Goal: Task Accomplishment & Management: Manage account settings

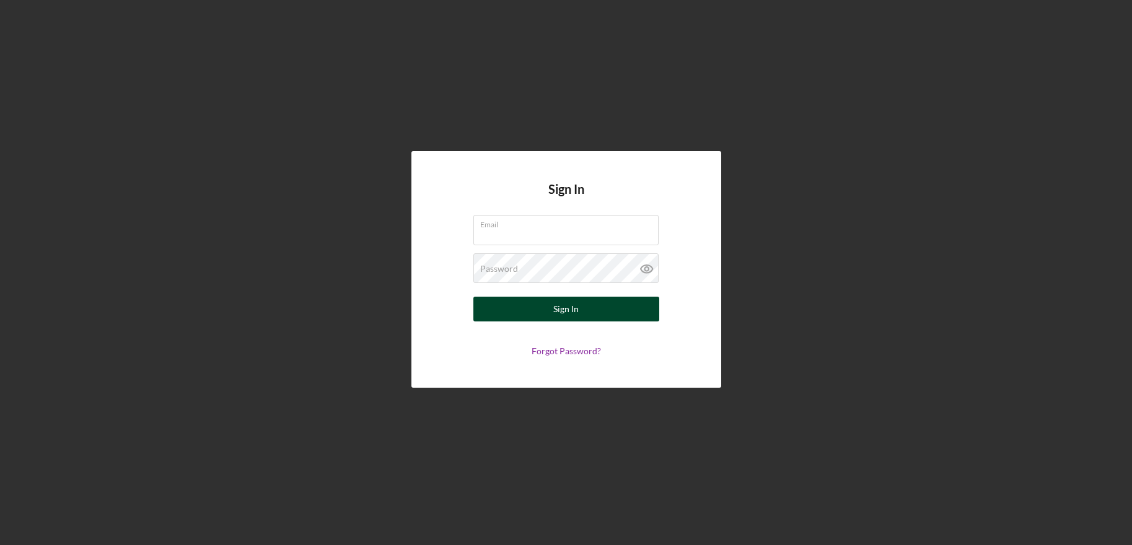
type input "[EMAIL_ADDRESS][DOMAIN_NAME]"
click at [575, 314] on div "Sign In" at bounding box center [565, 309] width 25 height 25
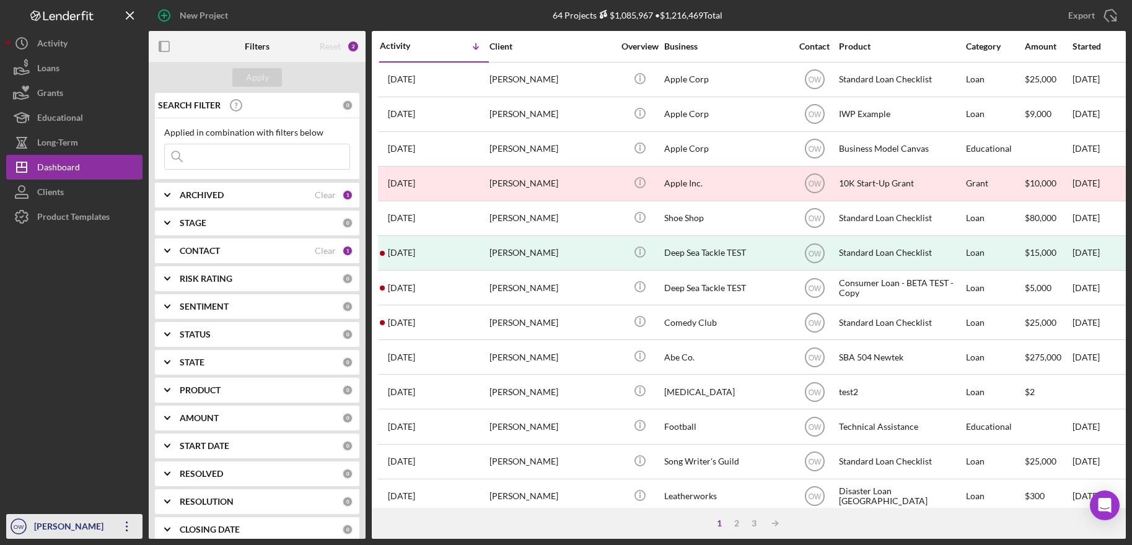
click at [64, 534] on div "[PERSON_NAME]" at bounding box center [71, 528] width 81 height 28
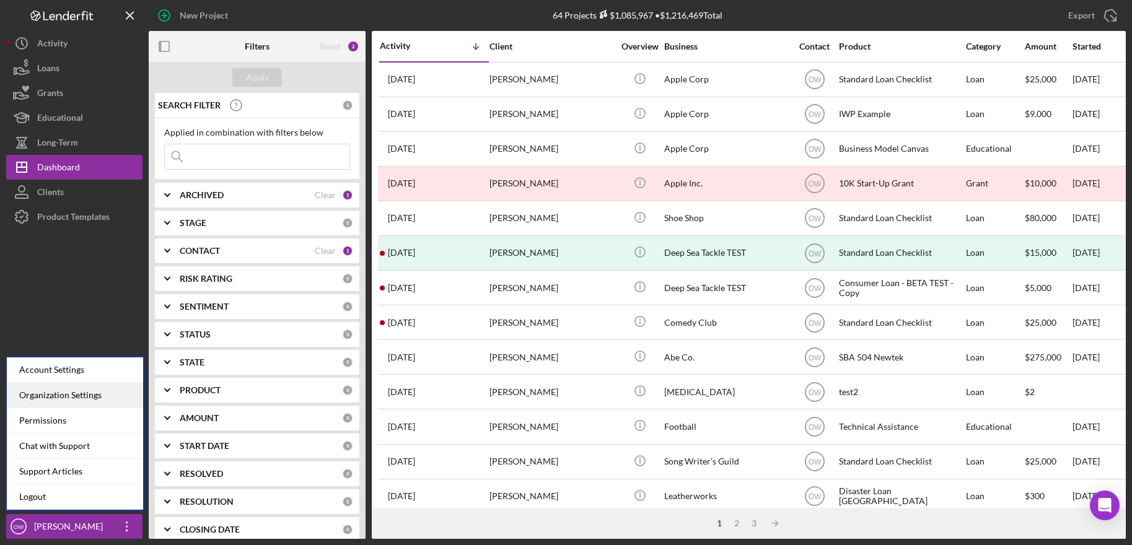
click at [79, 385] on div "Organization Settings" at bounding box center [75, 395] width 136 height 25
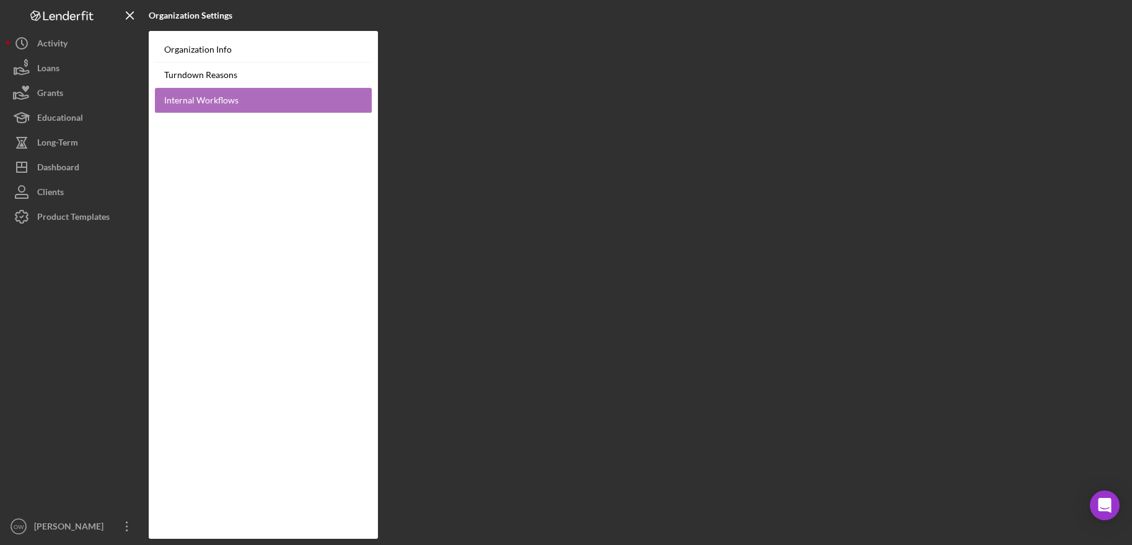
click at [206, 99] on link "Internal Workflows" at bounding box center [263, 100] width 217 height 25
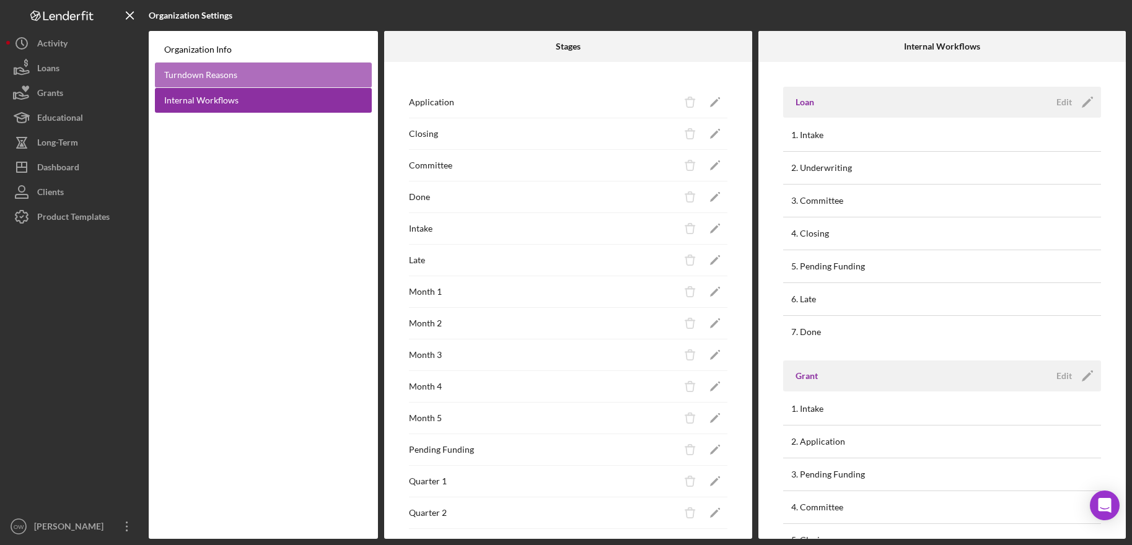
click at [204, 81] on link "Turndown Reasons" at bounding box center [263, 75] width 217 height 25
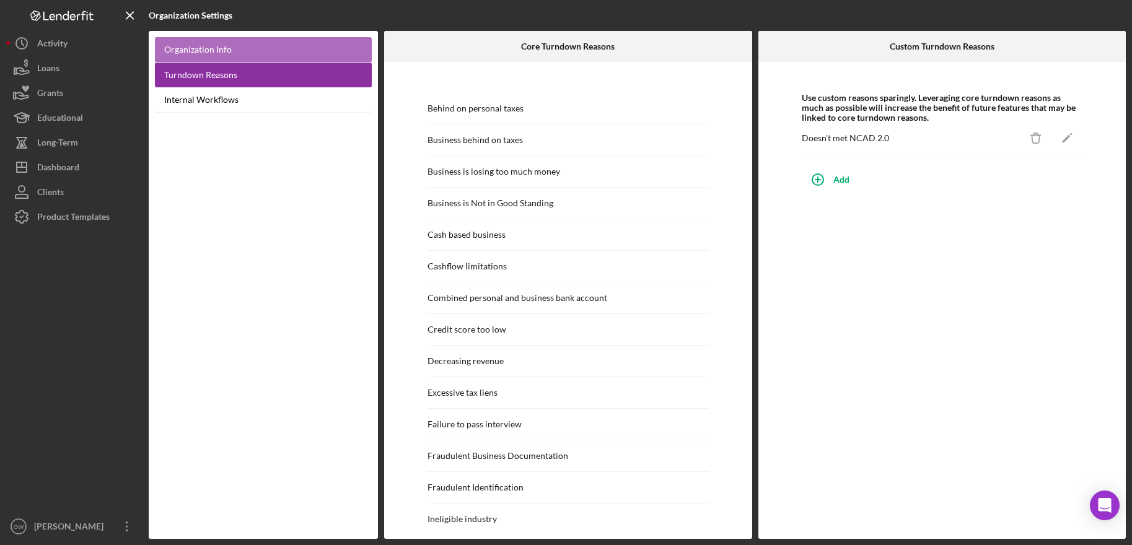
click at [249, 50] on link "Organization Info" at bounding box center [263, 49] width 217 height 25
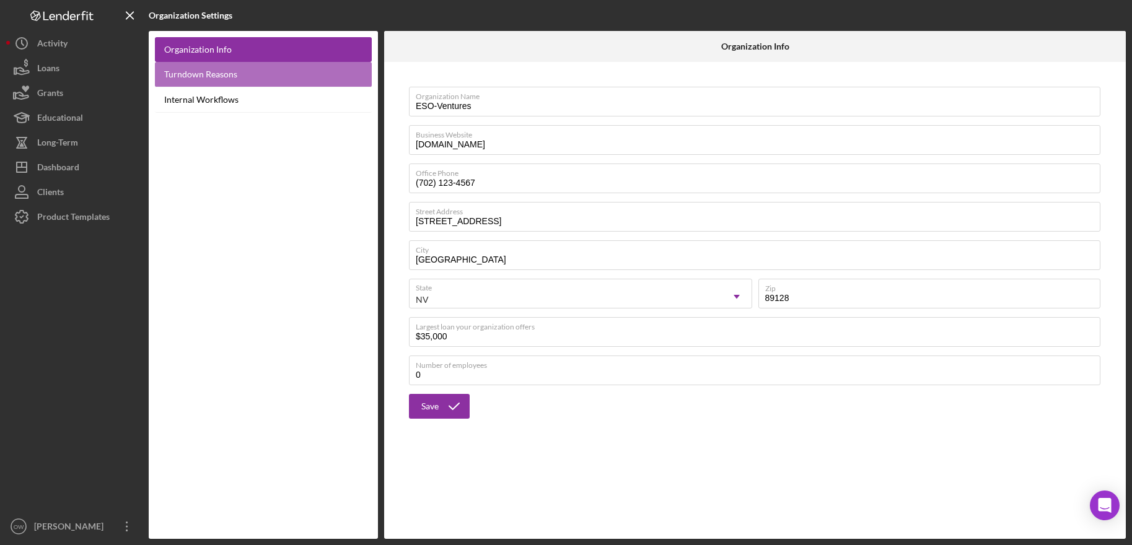
click at [226, 71] on link "Turndown Reasons" at bounding box center [263, 74] width 217 height 25
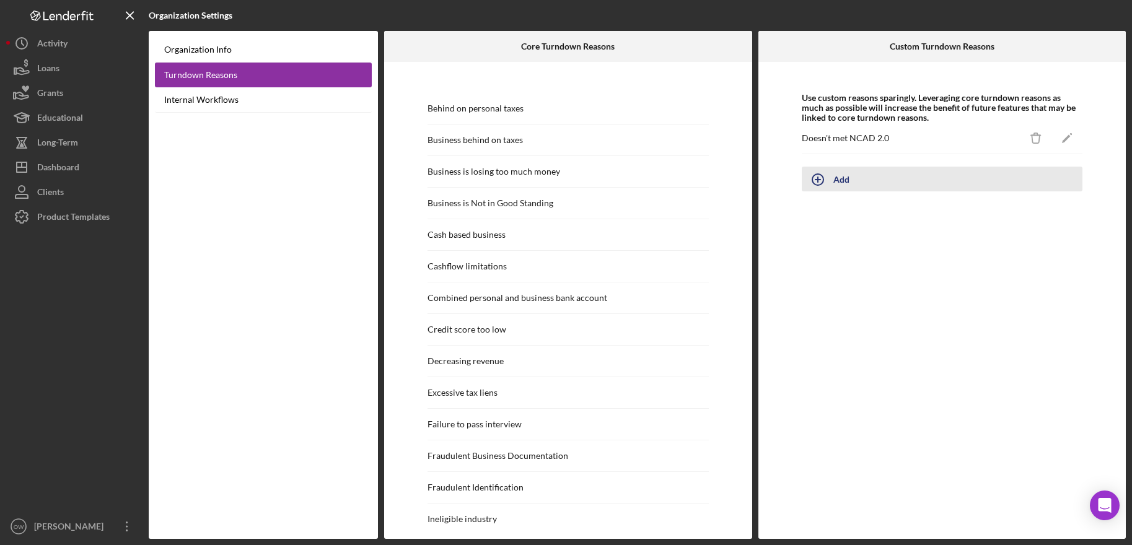
click at [828, 176] on icon "button" at bounding box center [817, 179] width 31 height 31
click at [857, 138] on div "Doesn't met NCAD 2.0" at bounding box center [845, 138] width 87 height 10
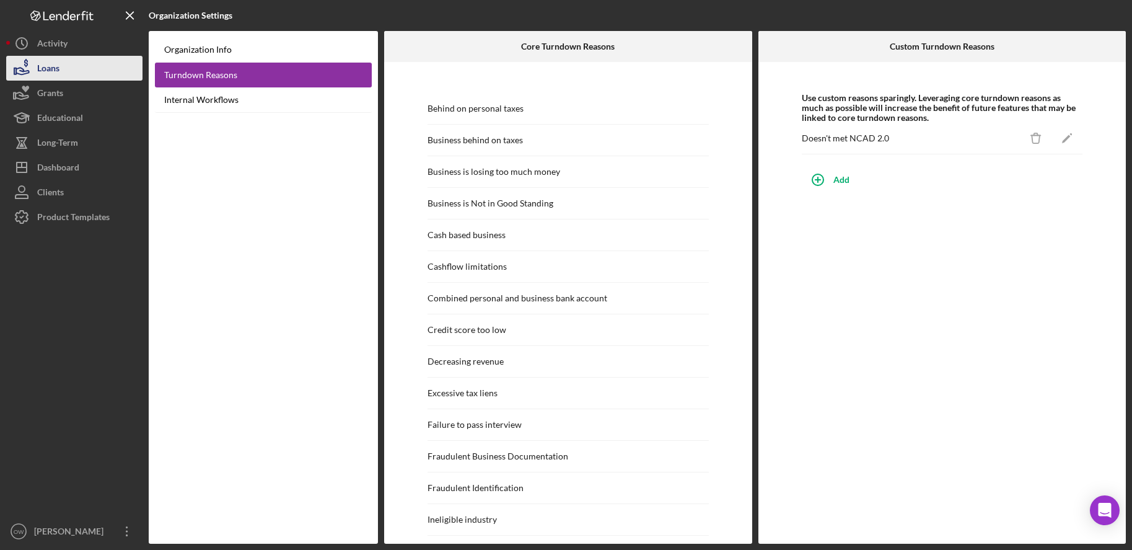
click at [88, 71] on button "Loans" at bounding box center [74, 68] width 136 height 25
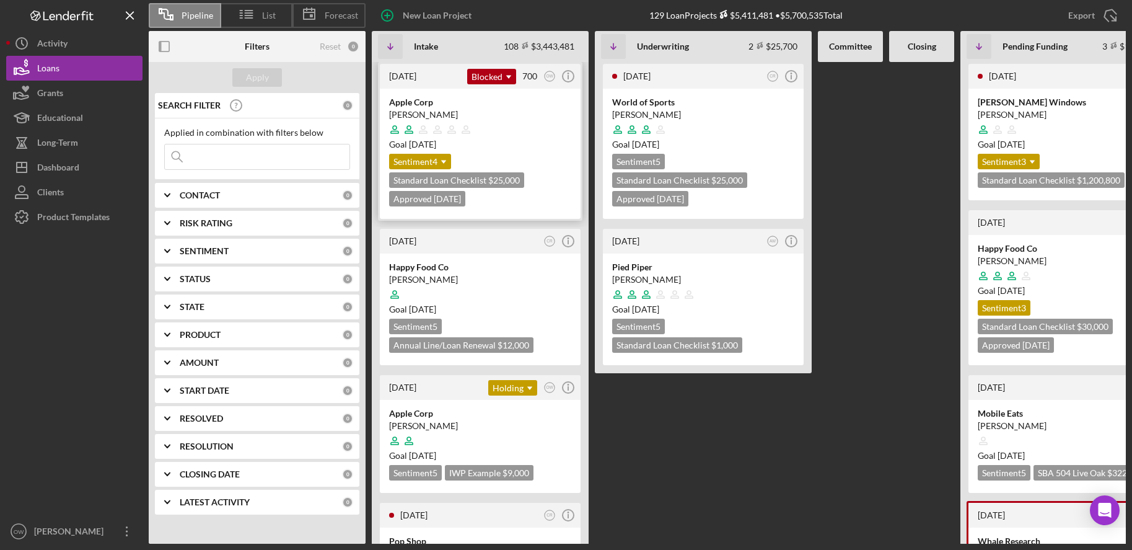
click at [488, 136] on div at bounding box center [480, 130] width 182 height 24
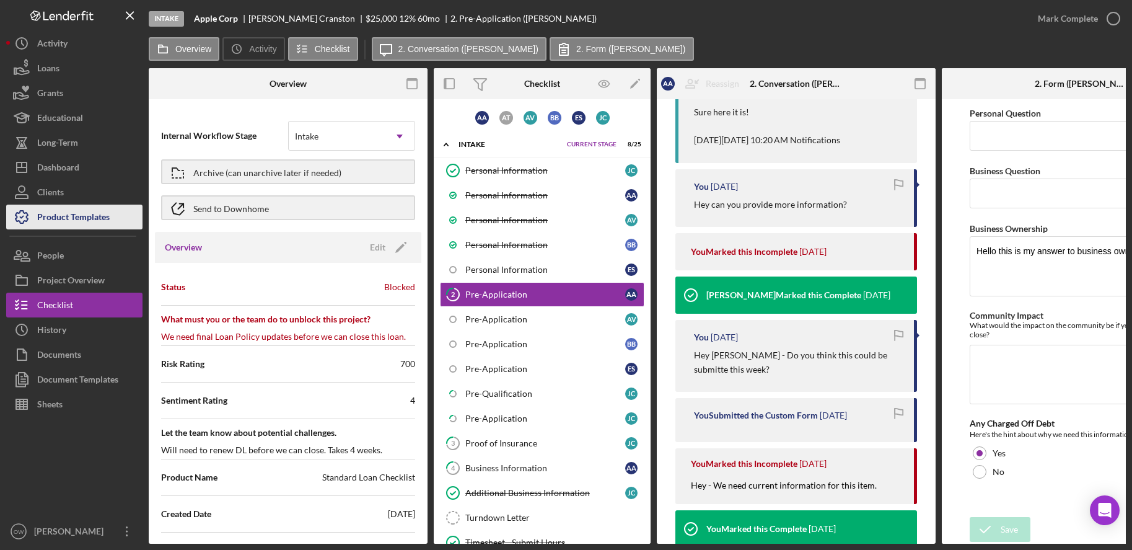
click at [54, 205] on div "Product Templates" at bounding box center [73, 218] width 72 height 28
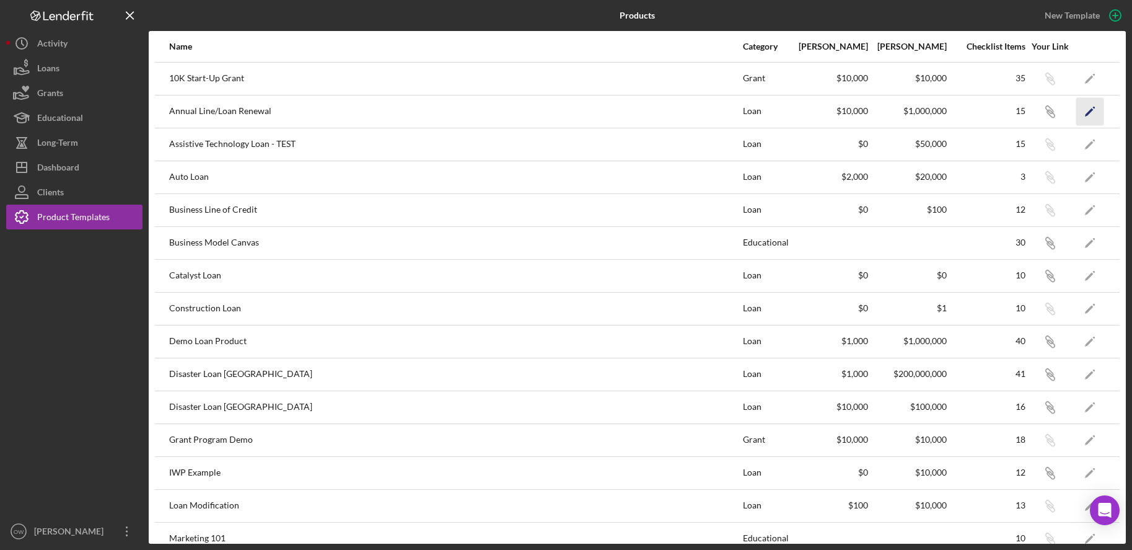
click at [1082, 110] on icon "Icon/Edit" at bounding box center [1090, 111] width 28 height 28
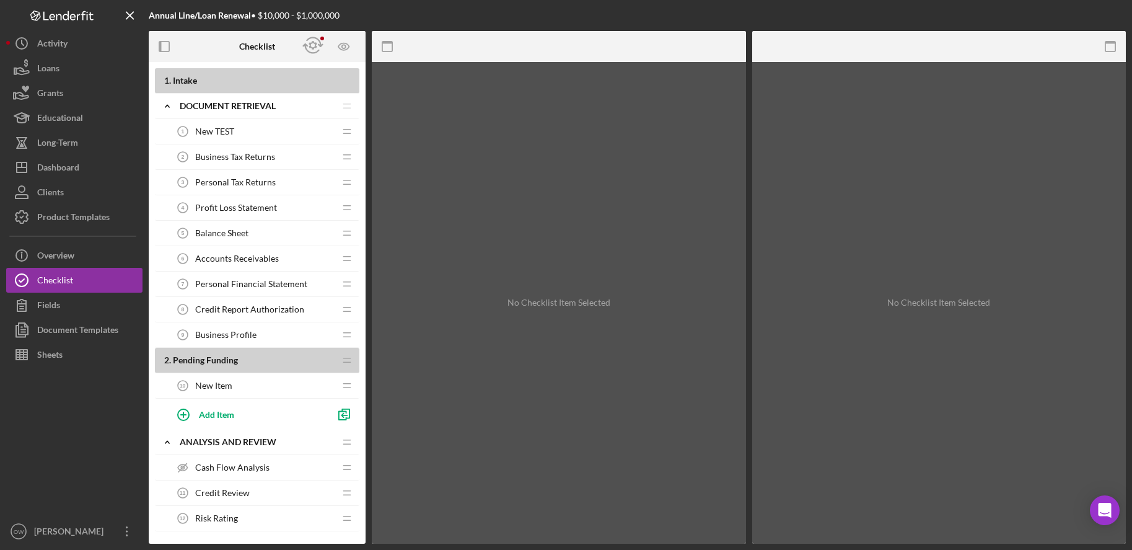
click at [247, 153] on span "Business Tax Returns" at bounding box center [235, 157] width 80 height 10
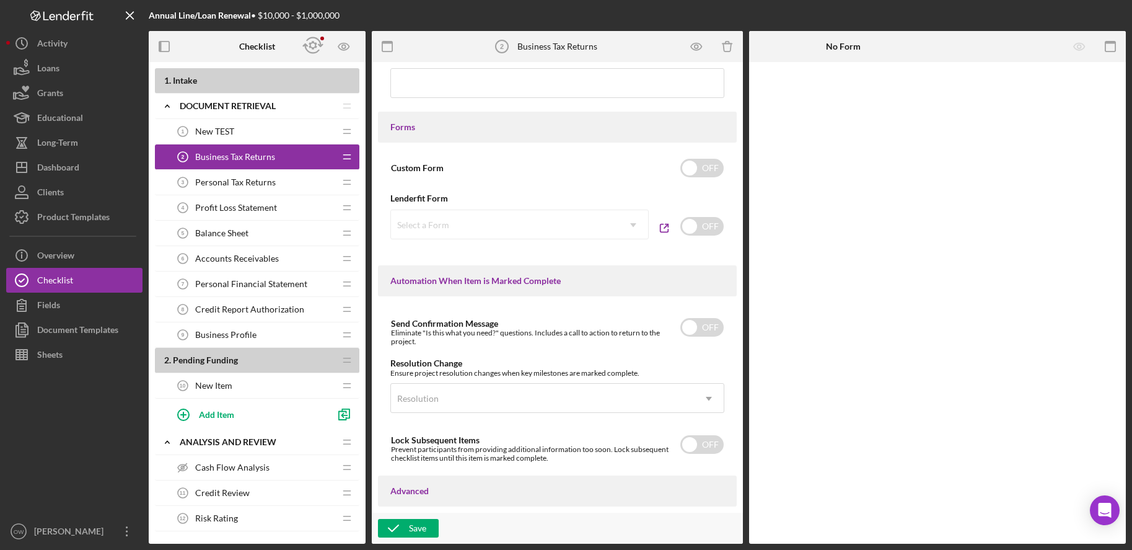
scroll to position [618, 0]
click at [701, 178] on input "checkbox" at bounding box center [701, 170] width 43 height 19
checkbox input "true"
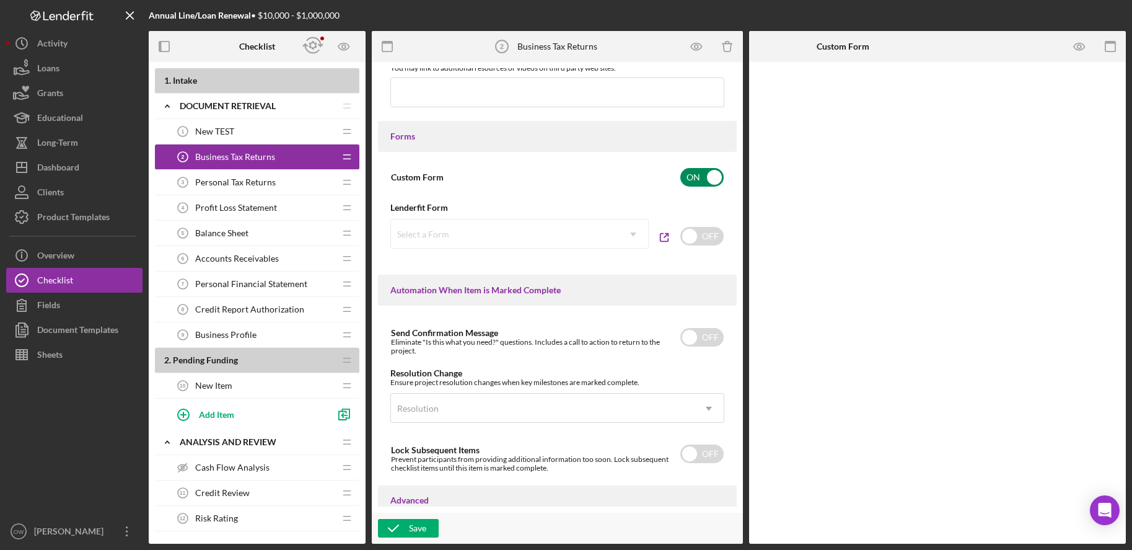
scroll to position [625, 0]
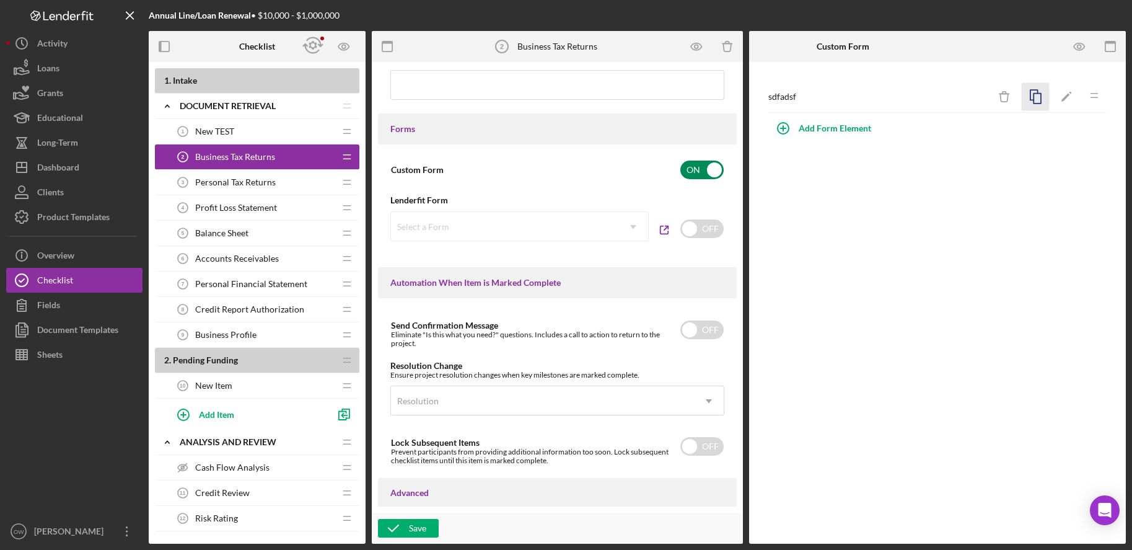
click at [1035, 100] on icon "button" at bounding box center [1036, 97] width 28 height 28
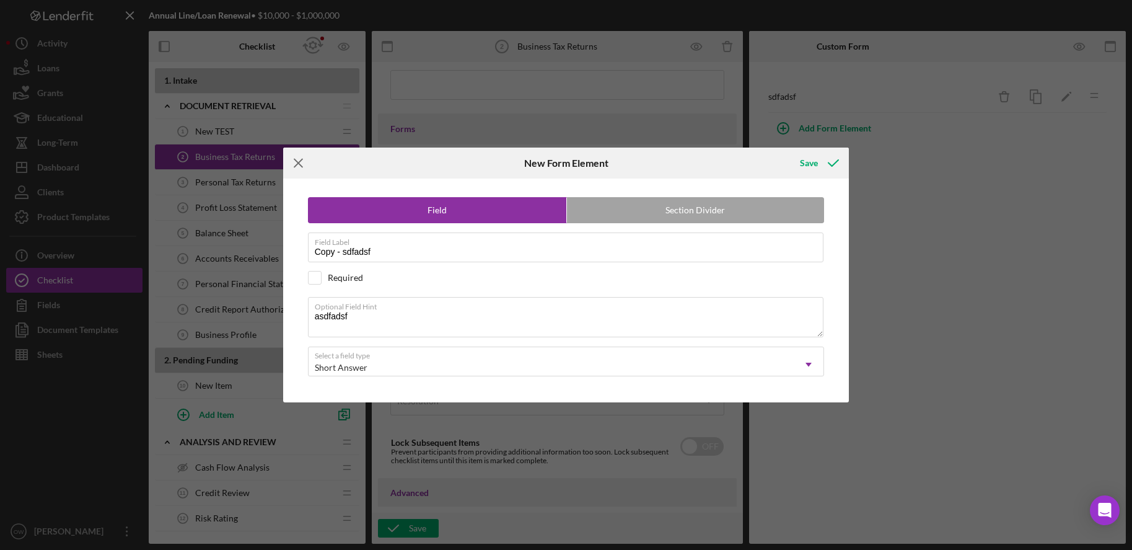
click at [299, 157] on icon "Icon/Menu Close" at bounding box center [298, 162] width 31 height 31
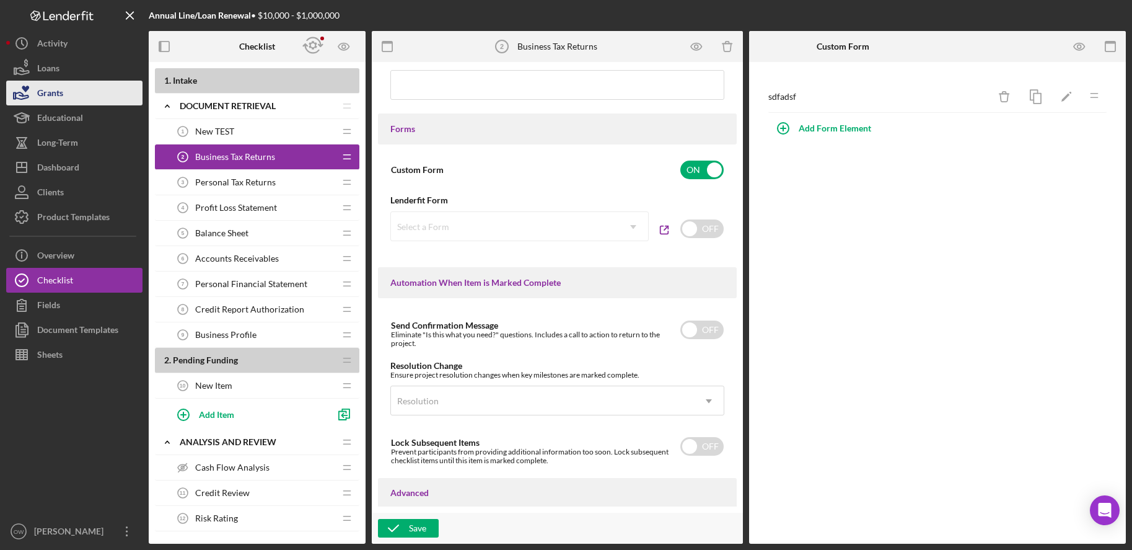
click at [52, 81] on div "Grants" at bounding box center [50, 95] width 26 height 28
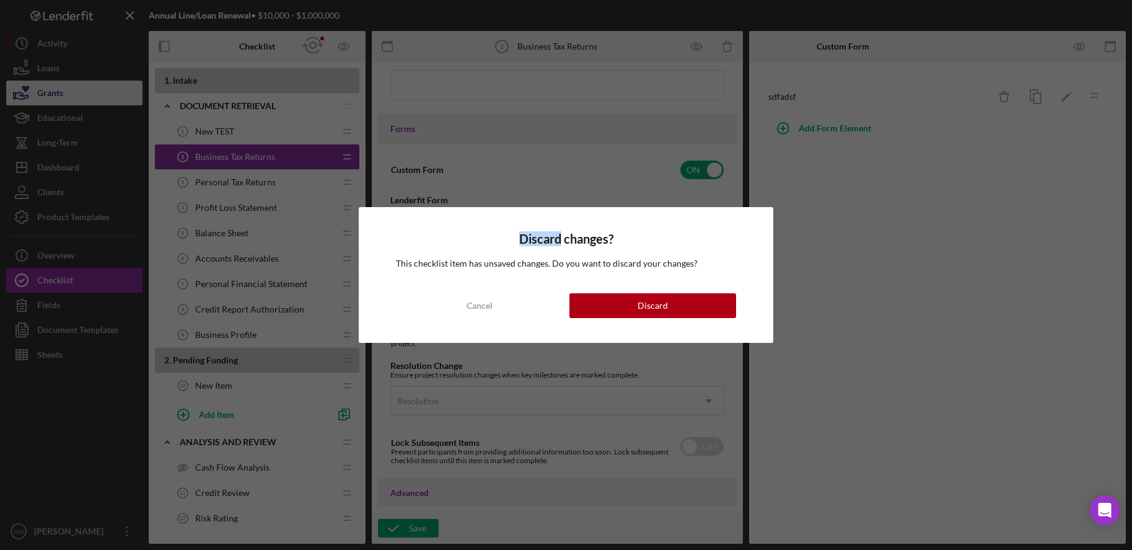
click at [52, 81] on div "Discard changes? This checklist item has unsaved changes. Do you want to discar…" at bounding box center [566, 275] width 1132 height 550
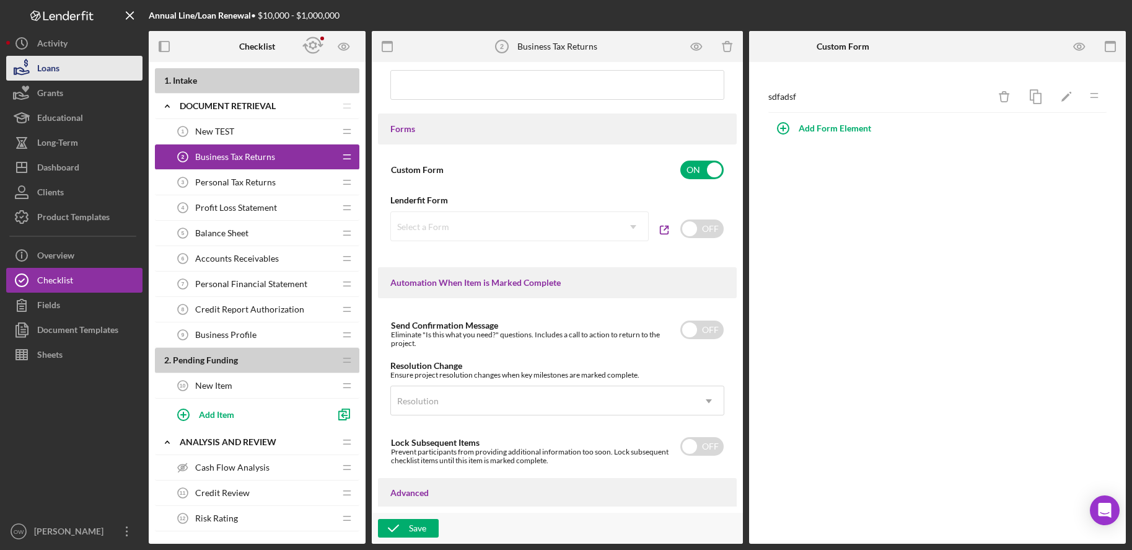
click at [52, 71] on div "Loans" at bounding box center [48, 70] width 22 height 28
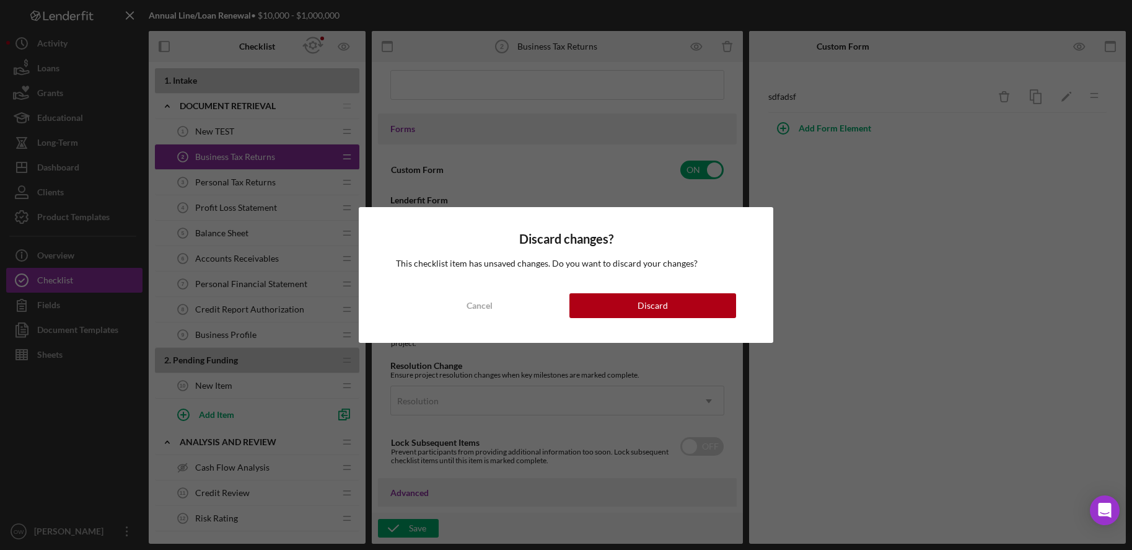
click at [623, 291] on div "Discard changes? This checklist item has unsaved changes. Do you want to discar…" at bounding box center [566, 275] width 414 height 136
click at [617, 312] on button "Discard" at bounding box center [652, 305] width 167 height 25
